Goal: Navigation & Orientation: Find specific page/section

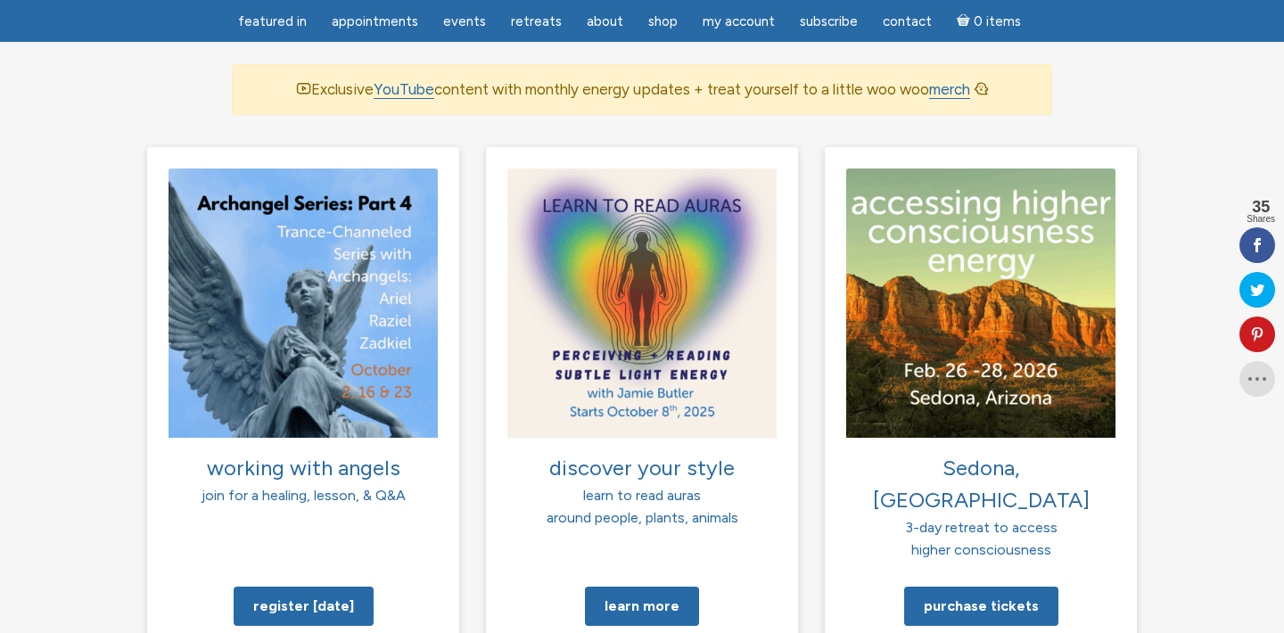
scroll to position [1259, 0]
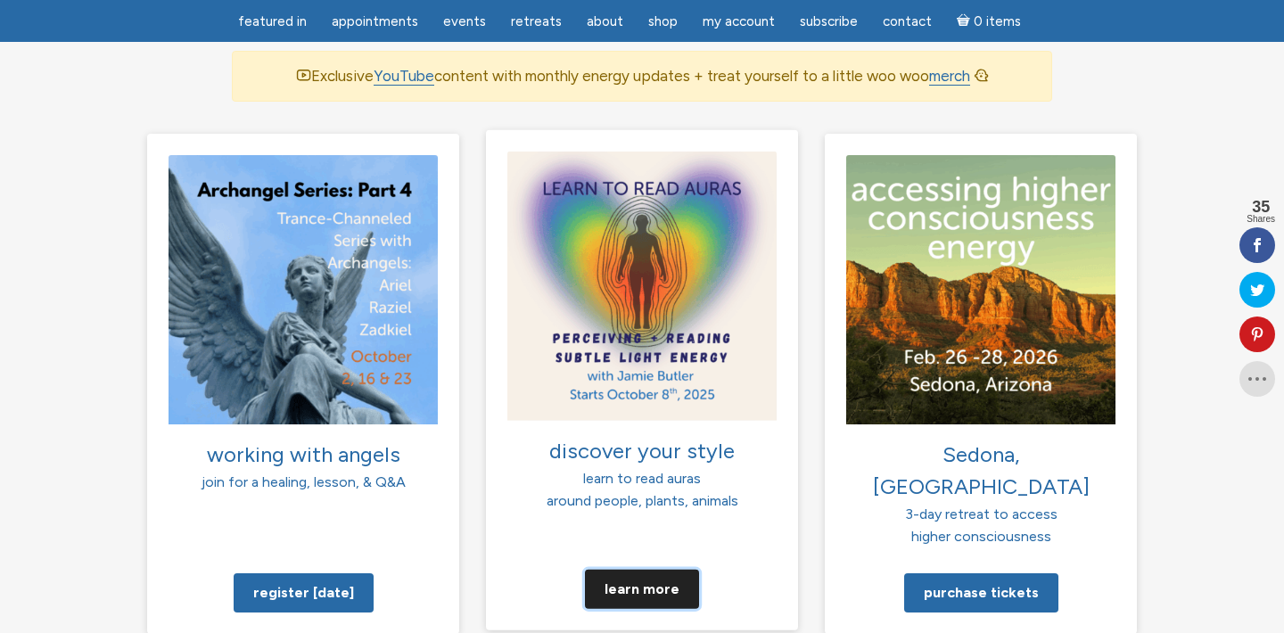
click at [640, 569] on link "Learn more" at bounding box center [642, 588] width 114 height 39
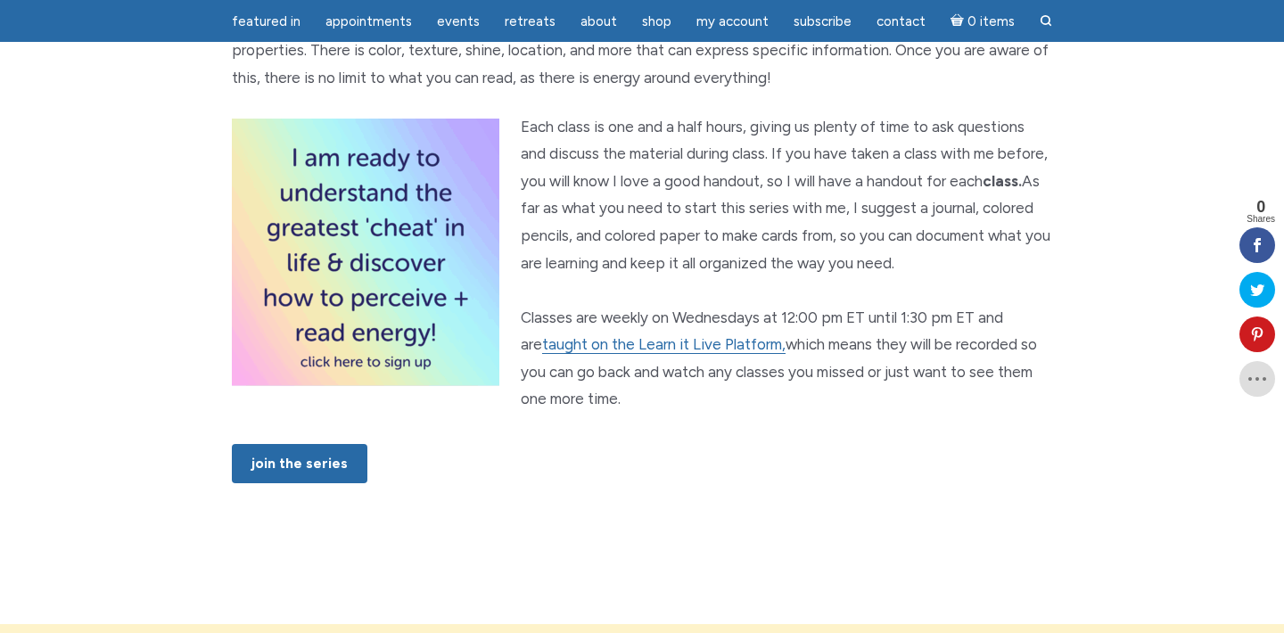
scroll to position [1055, 0]
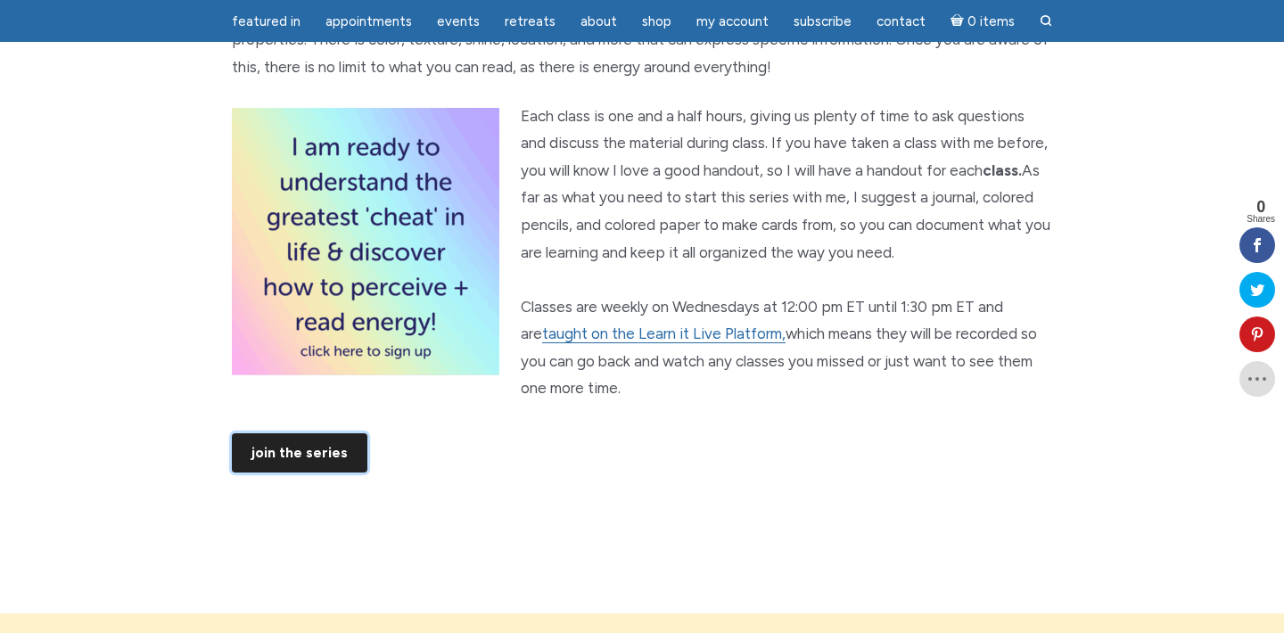
click at [305, 473] on link "JOIN THE SERIES" at bounding box center [300, 452] width 136 height 39
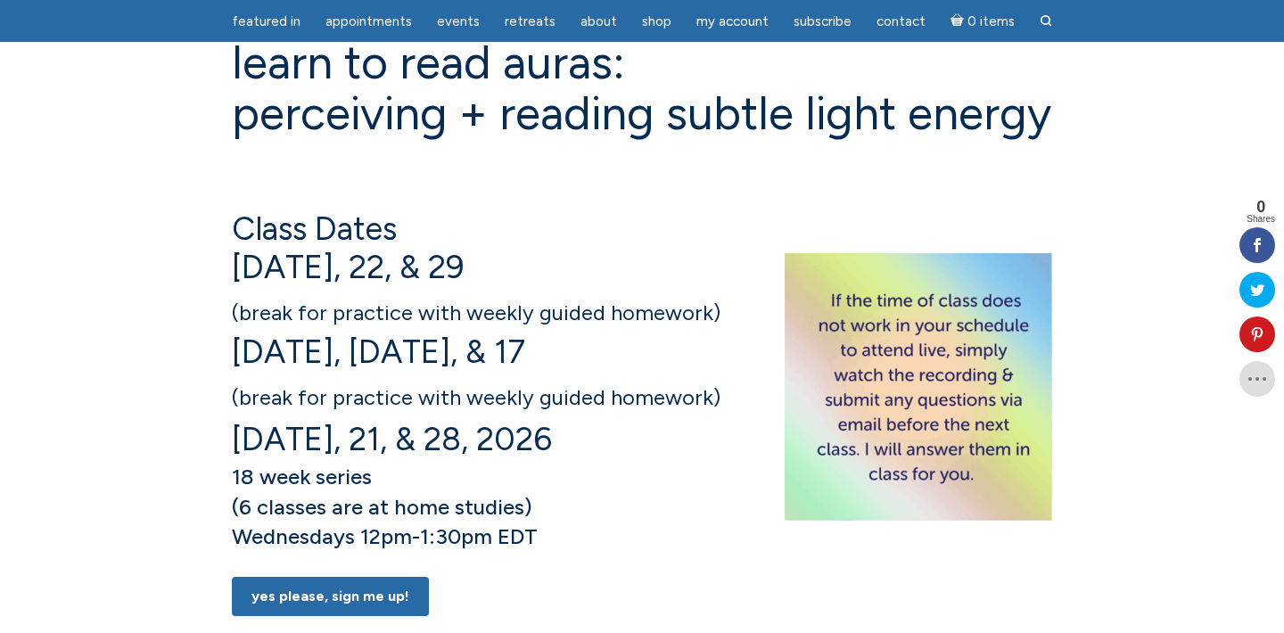
scroll to position [0, 0]
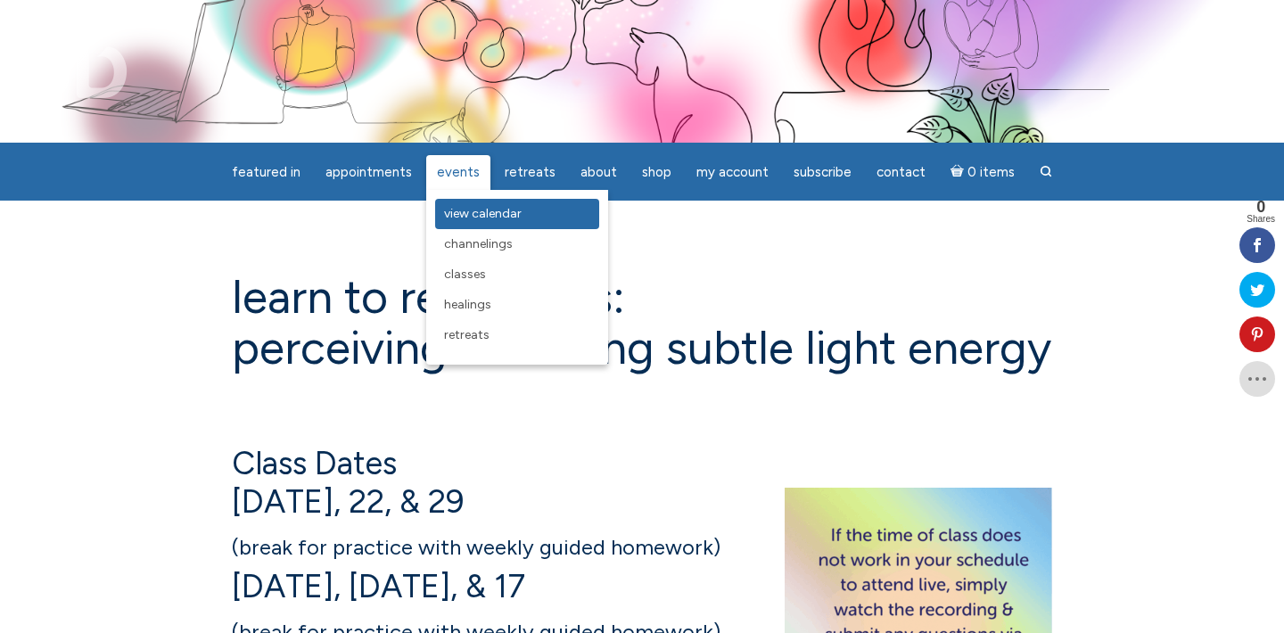
click at [484, 211] on span "View Calendar" at bounding box center [483, 213] width 78 height 15
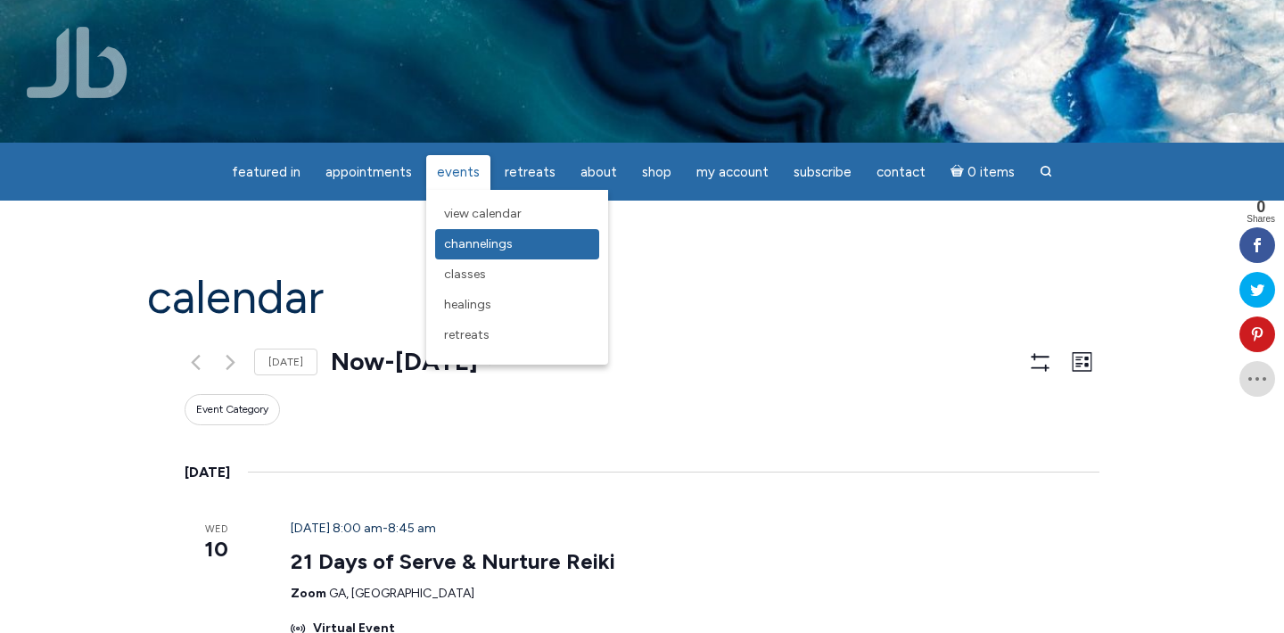
click at [477, 244] on span "Channelings" at bounding box center [478, 243] width 69 height 15
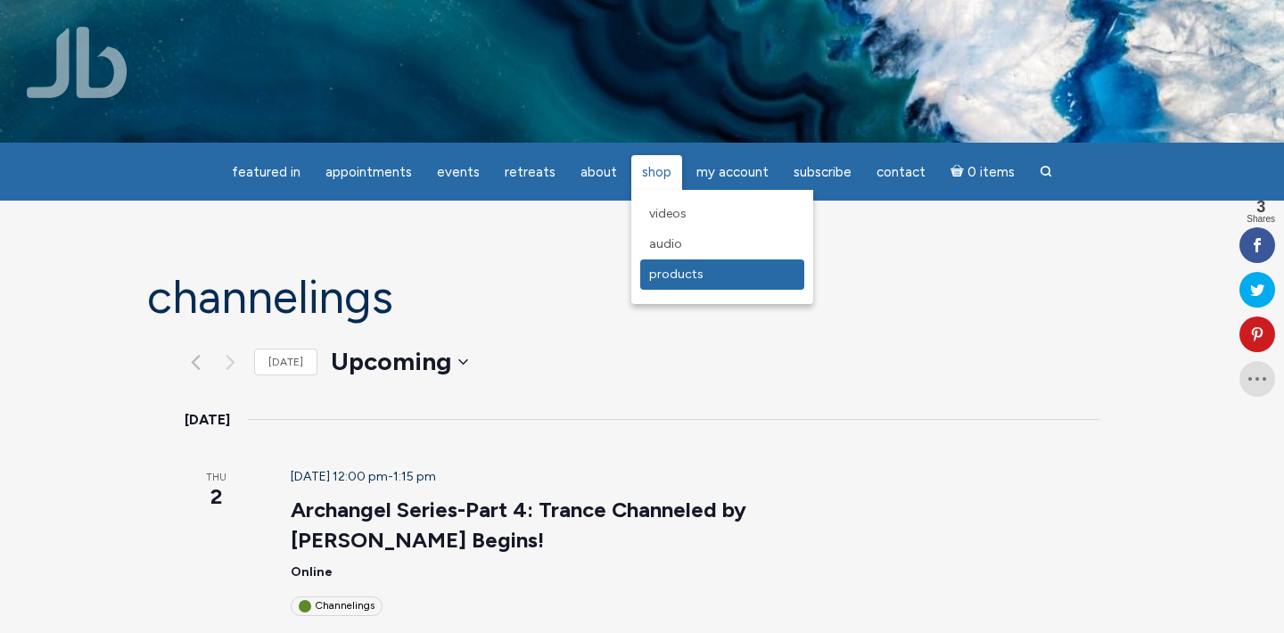
click at [671, 270] on span "Products" at bounding box center [676, 274] width 54 height 15
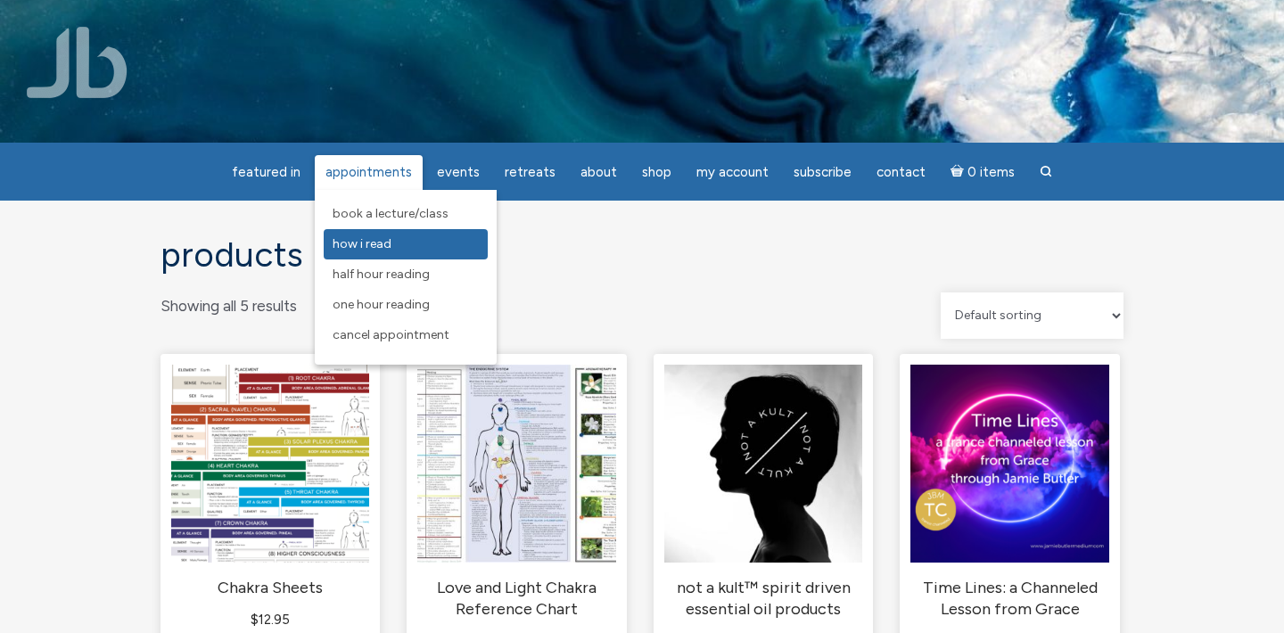
click at [372, 244] on span "How I Read" at bounding box center [362, 243] width 59 height 15
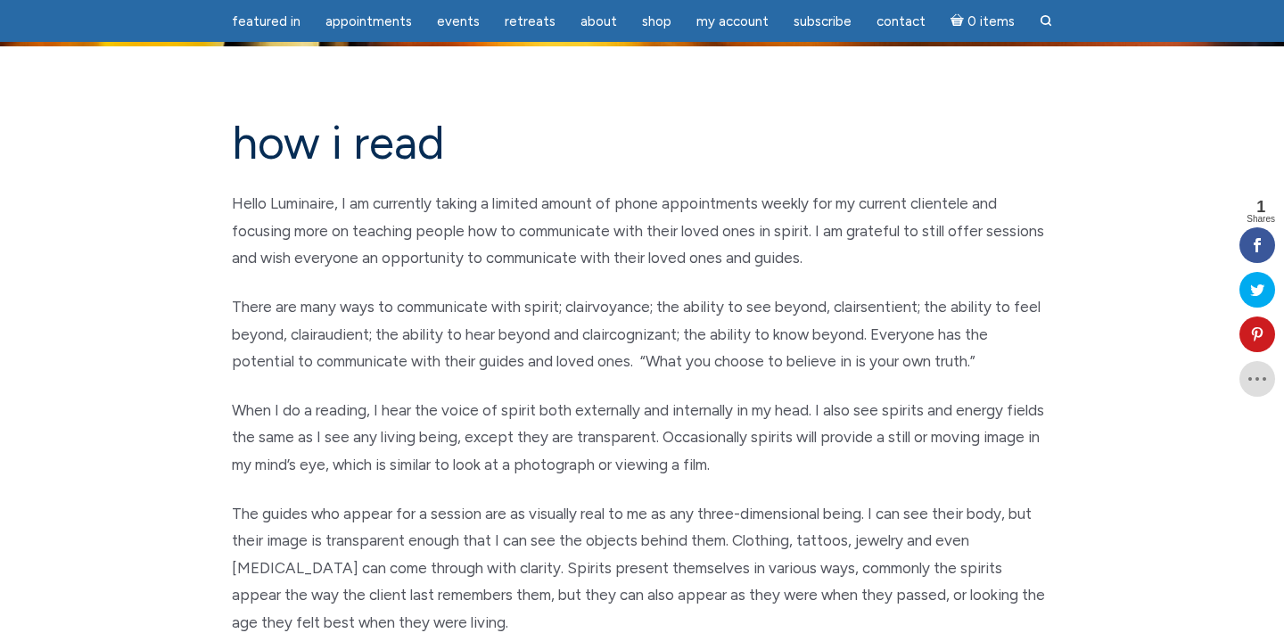
scroll to position [173, 0]
